Goal: Task Accomplishment & Management: Complete application form

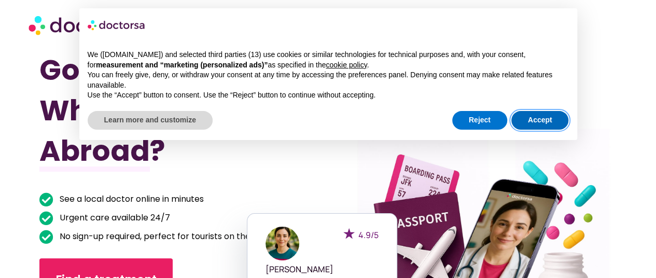
click at [531, 118] on button "Accept" at bounding box center [540, 120] width 58 height 19
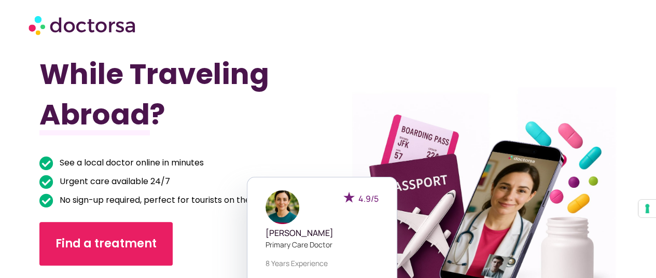
scroll to position [52, 0]
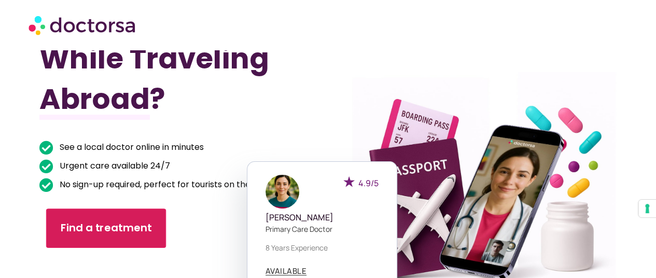
click at [113, 230] on span "Find a treatment" at bounding box center [106, 228] width 91 height 15
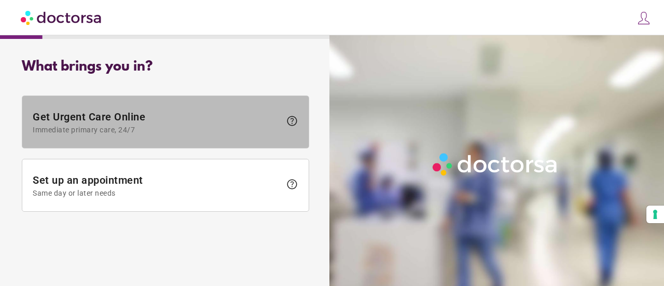
click at [132, 122] on span "Get Urgent Care Online Immediate primary care, 24/7" at bounding box center [157, 121] width 248 height 23
